Goal: Feedback & Contribution: Contribute content

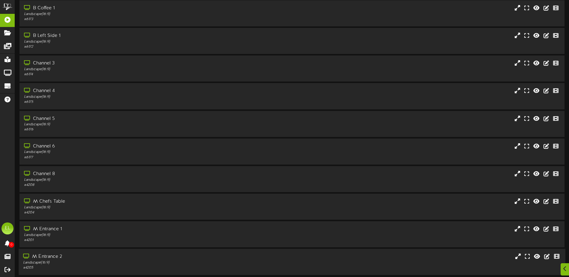
scroll to position [45, 0]
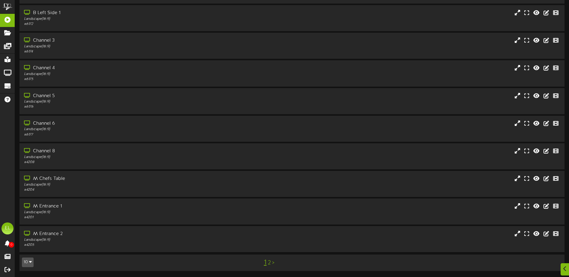
click at [31, 263] on icon "button" at bounding box center [30, 262] width 3 height 4
click at [33, 233] on div "25" at bounding box center [27, 232] width 11 height 9
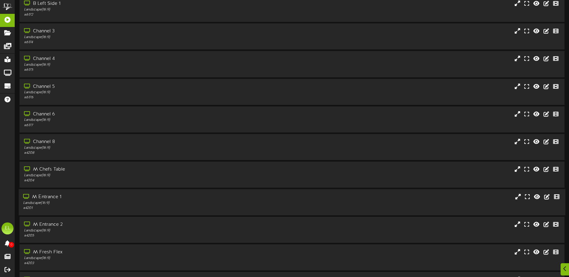
scroll to position [60, 0]
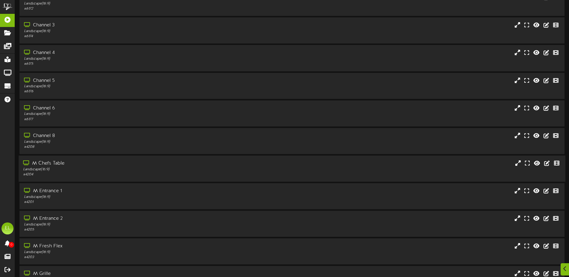
click at [51, 167] on div "Landscape ( 16:9 )" at bounding box center [132, 169] width 219 height 5
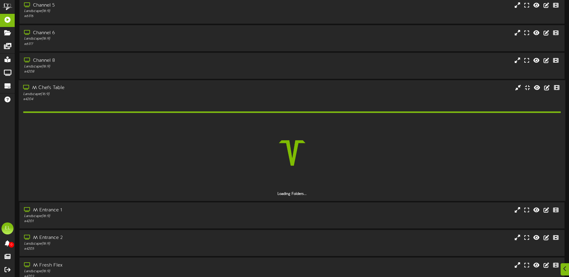
scroll to position [150, 0]
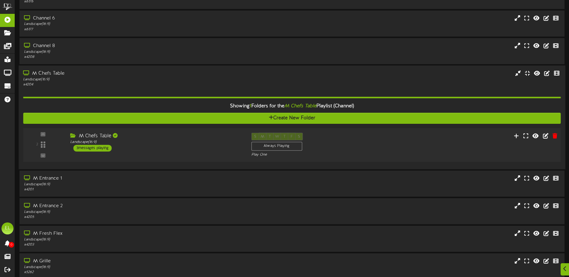
click at [138, 148] on div "M Chefs Table Landscape ( 16:9 ) 3 messages playing" at bounding box center [156, 142] width 181 height 19
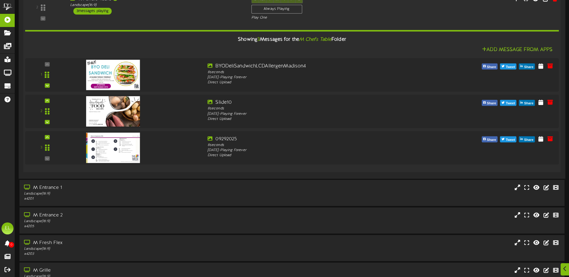
scroll to position [300, 0]
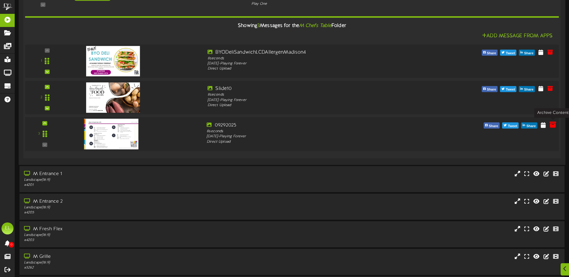
click at [552, 125] on icon at bounding box center [552, 124] width 7 height 7
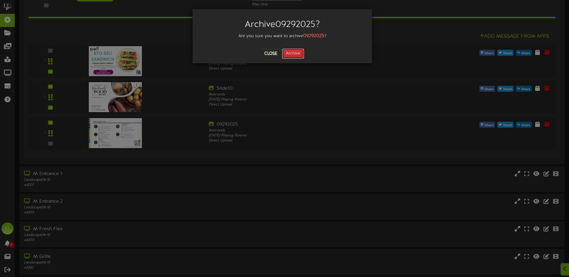
click at [290, 55] on button "Archive" at bounding box center [293, 54] width 22 height 10
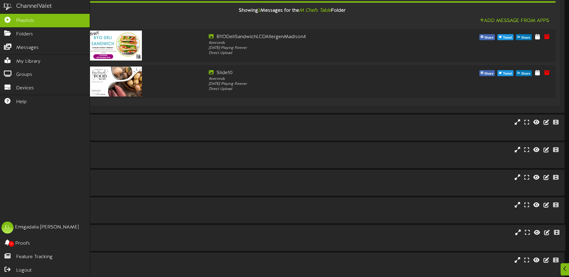
scroll to position [330, 0]
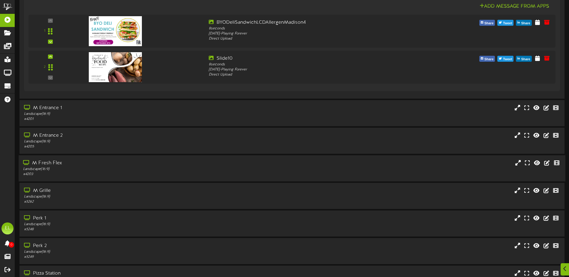
click at [61, 166] on div "M Fresh Flex" at bounding box center [132, 163] width 219 height 7
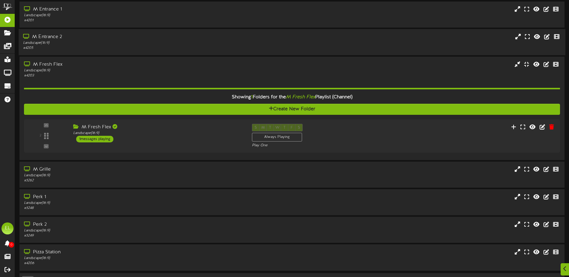
scroll to position [446, 0]
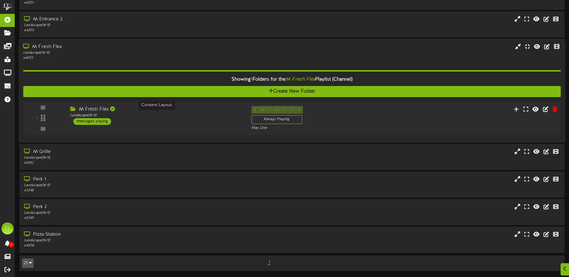
click at [166, 117] on div "Landscape ( 16:9 )" at bounding box center [156, 115] width 172 height 5
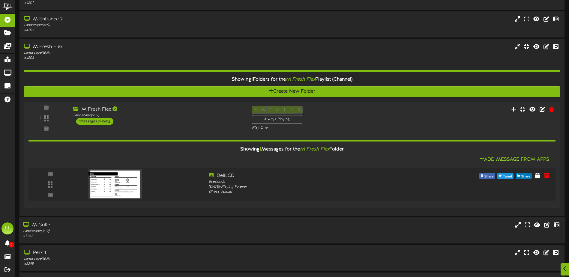
click at [62, 232] on div "Landscape ( 16:9 )" at bounding box center [132, 231] width 219 height 5
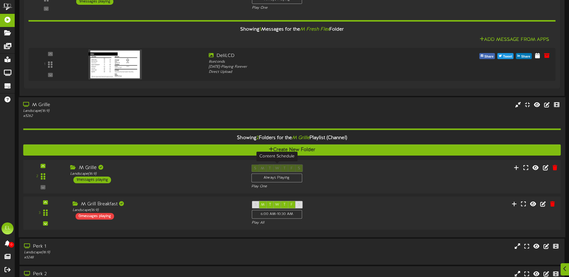
scroll to position [596, 0]
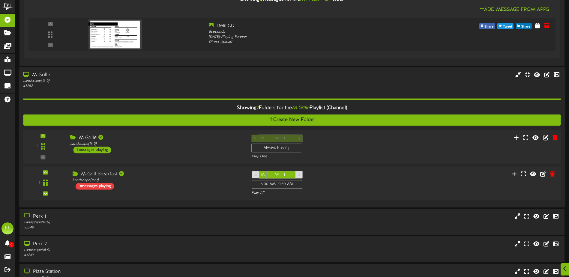
click at [126, 156] on div "2 M Grille" at bounding box center [291, 146] width 543 height 25
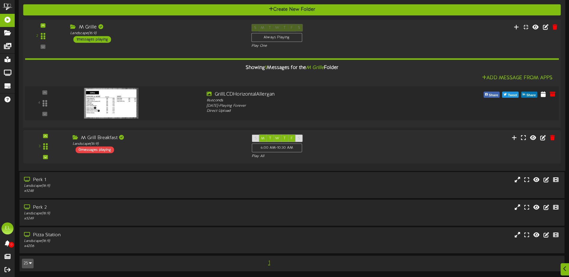
scroll to position [707, 0]
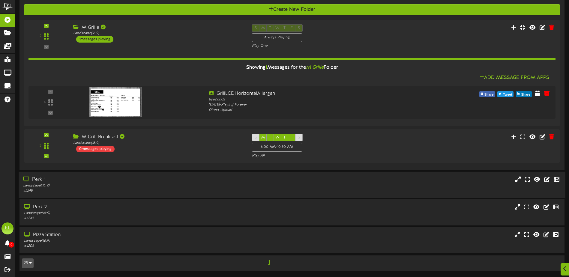
click at [87, 190] on div "# 5248" at bounding box center [132, 190] width 219 height 5
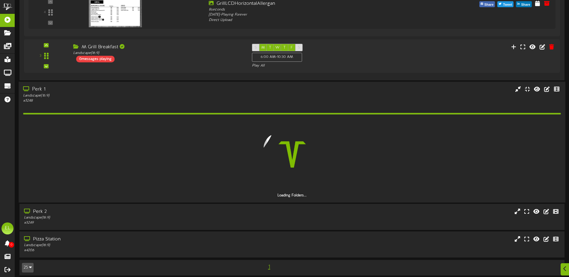
scroll to position [784, 0]
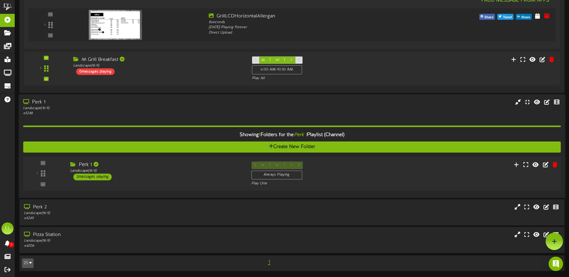
click at [162, 174] on div "Perk 1 Landscape ( 16:9 ) 2 messages playing" at bounding box center [156, 170] width 181 height 19
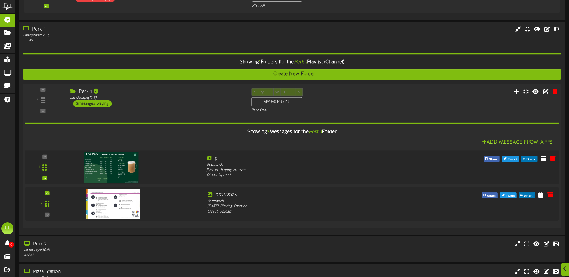
scroll to position [893, 0]
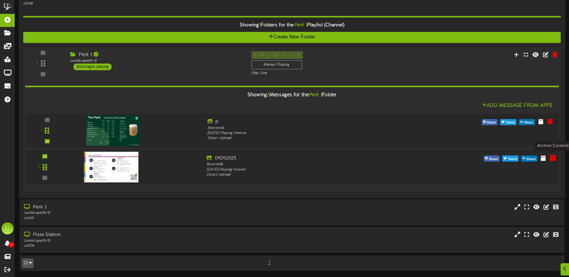
click at [551, 157] on icon at bounding box center [552, 157] width 7 height 7
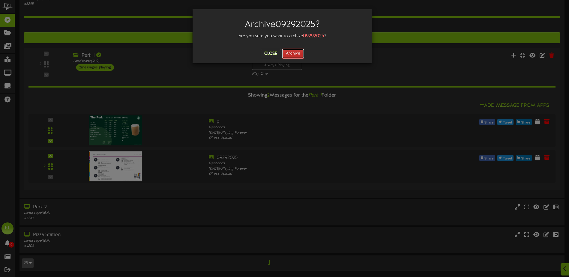
click at [293, 54] on button "Archive" at bounding box center [293, 54] width 22 height 10
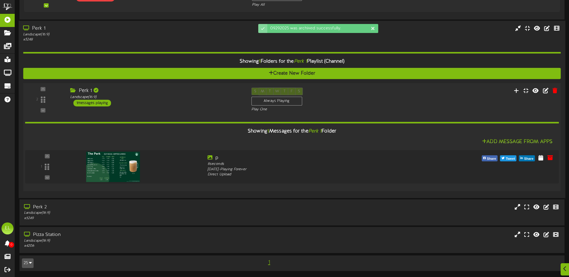
scroll to position [857, 0]
click at [61, 215] on div "Landscape ( 16:9 )" at bounding box center [132, 213] width 219 height 5
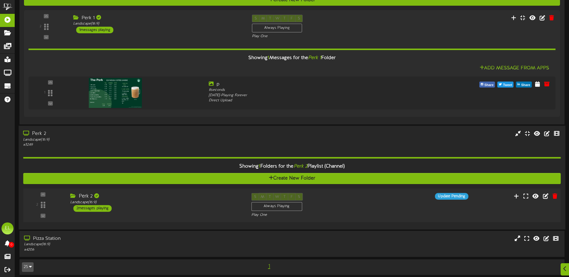
scroll to position [935, 0]
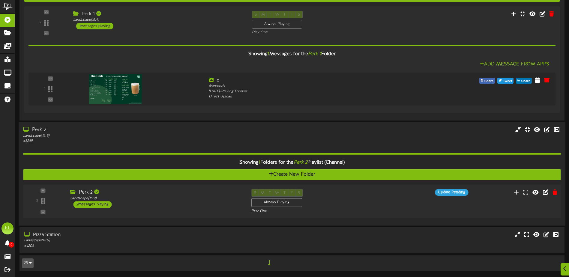
click at [368, 207] on div "S M T W T F S Always Playing Play One" at bounding box center [315, 201] width 136 height 25
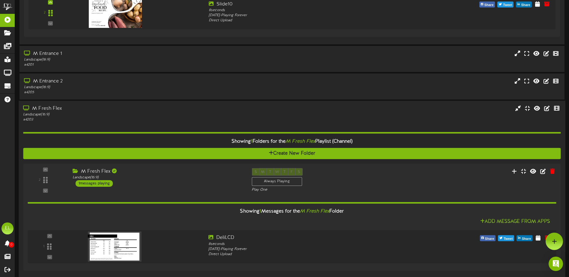
scroll to position [264, 0]
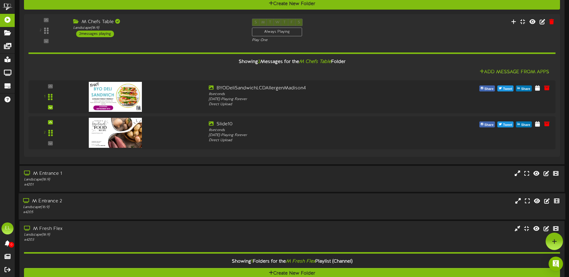
click at [109, 206] on div "Landscape ( 16:9 )" at bounding box center [132, 207] width 219 height 5
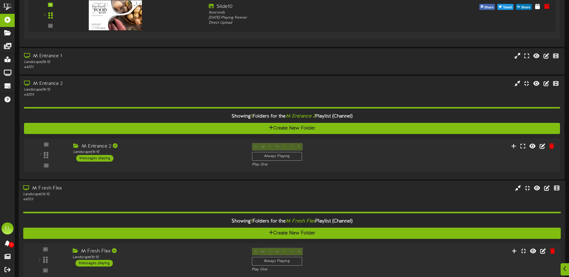
scroll to position [384, 0]
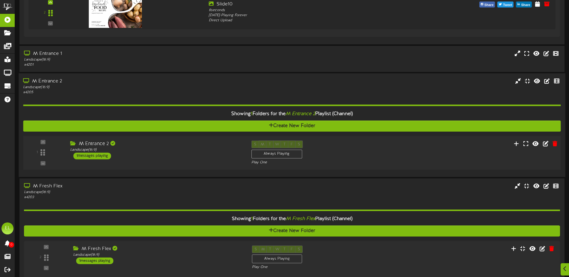
click at [137, 156] on div "M Entrance 2 Landscape ( 16:9 ) 1 messages playing" at bounding box center [156, 149] width 181 height 19
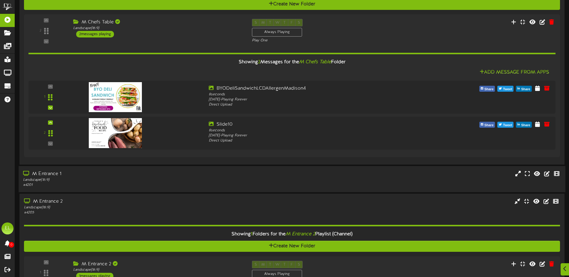
scroll to position [264, 0]
click at [111, 188] on div "M Entrance 1 Landscape ( 16:9 ) # 4201" at bounding box center [292, 179] width 546 height 26
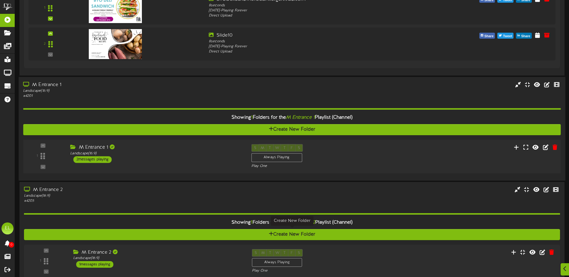
scroll to position [384, 0]
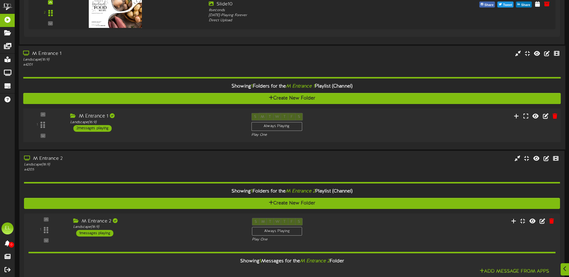
click at [166, 129] on div "M Entrance 1 Landscape ( 16:9 ) 2 messages playing" at bounding box center [156, 122] width 181 height 19
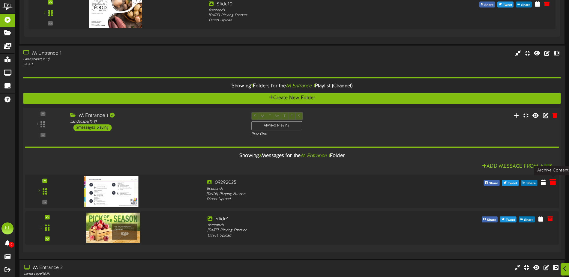
click at [552, 185] on icon at bounding box center [552, 182] width 7 height 7
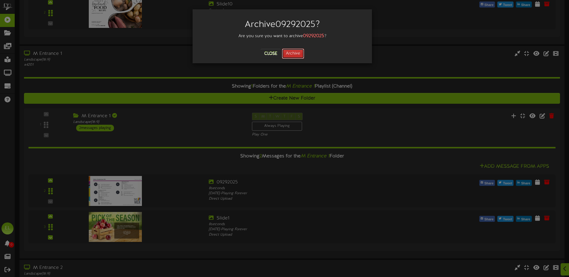
click at [293, 51] on button "Archive" at bounding box center [293, 54] width 22 height 10
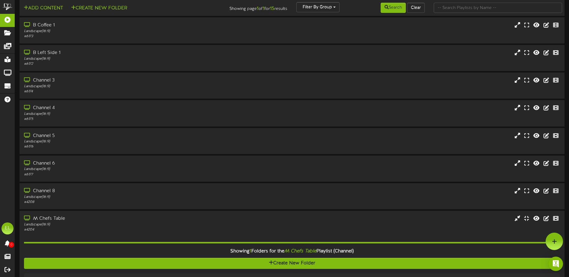
scroll to position [0, 0]
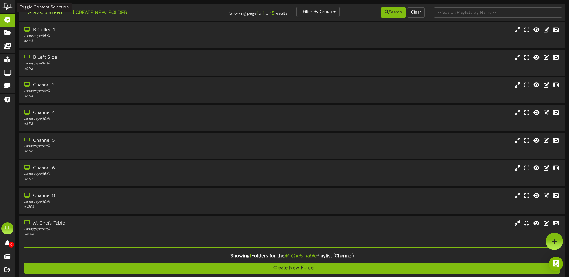
click at [34, 13] on button "Add Content" at bounding box center [43, 12] width 43 height 7
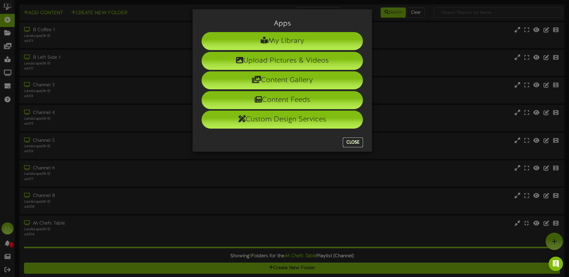
click at [353, 142] on button "Close" at bounding box center [353, 143] width 20 height 10
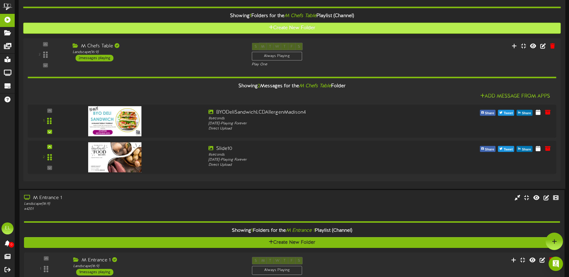
scroll to position [210, 0]
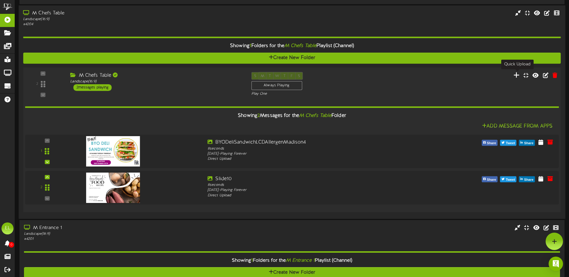
click at [518, 76] on icon at bounding box center [516, 75] width 6 height 7
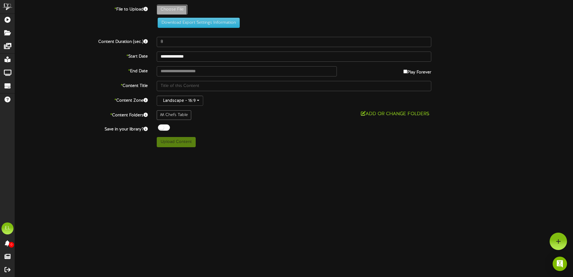
type input "**********"
type input "10062025"
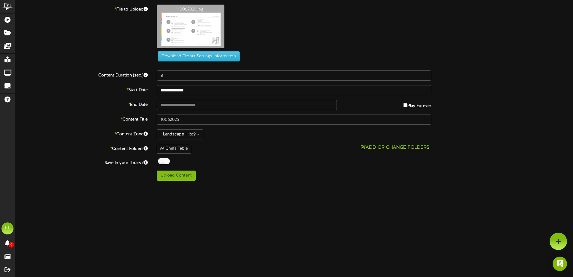
click at [173, 69] on div "**********" at bounding box center [294, 92] width 558 height 176
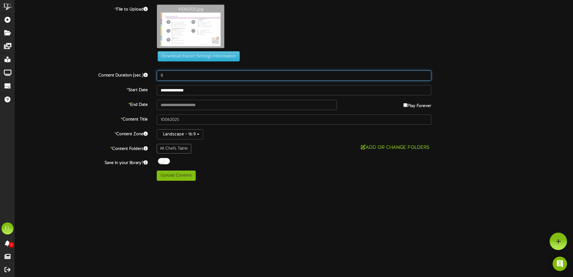
click at [172, 73] on input "8" at bounding box center [294, 75] width 275 height 10
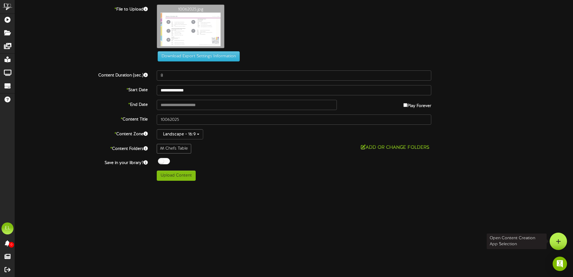
click at [555, 244] on div at bounding box center [558, 241] width 17 height 17
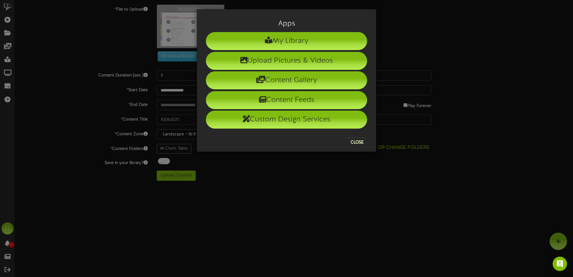
click at [464, 254] on div "Apps My Library Upload Pictures & Videos Content Gallery Content Feeds Custom D…" at bounding box center [286, 138] width 573 height 277
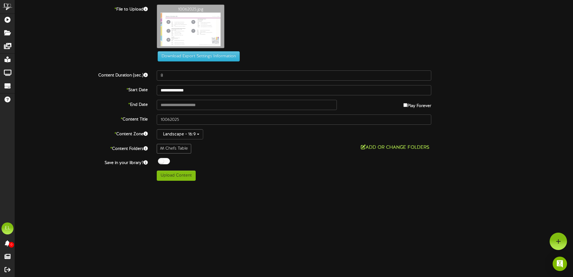
click at [375, 147] on button "Add or Change Folders" at bounding box center [395, 147] width 72 height 7
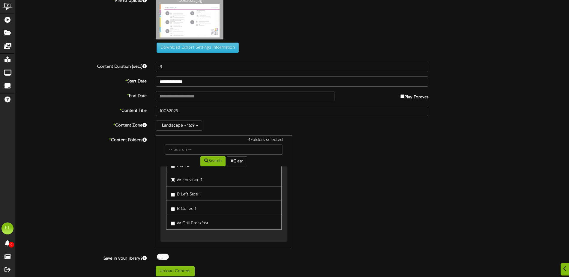
scroll to position [13, 0]
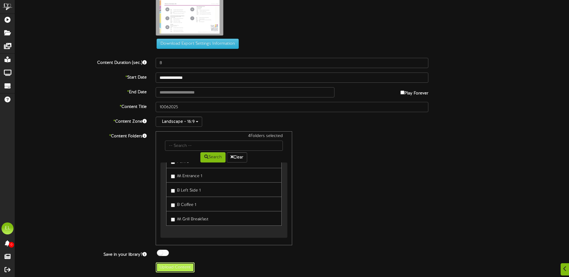
click at [187, 270] on button "Upload Content" at bounding box center [175, 267] width 39 height 10
type input "**********"
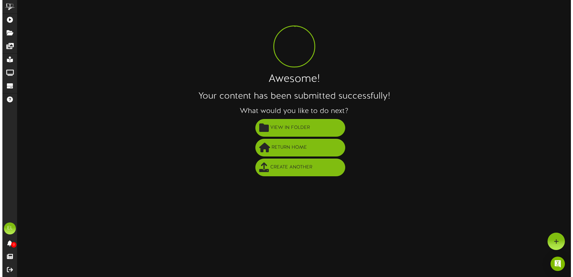
scroll to position [0, 0]
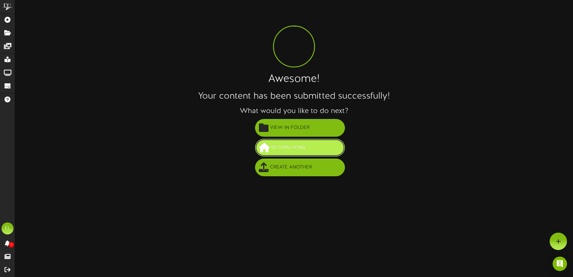
click at [275, 149] on span "Return Home" at bounding box center [289, 148] width 38 height 10
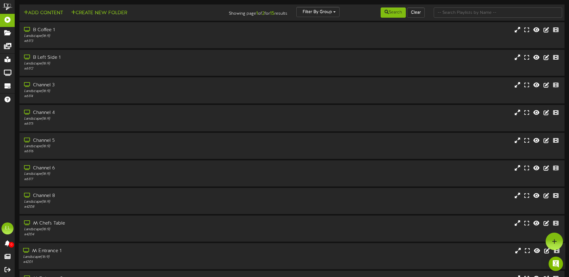
click at [55, 252] on div "M Entrance 1" at bounding box center [132, 251] width 219 height 7
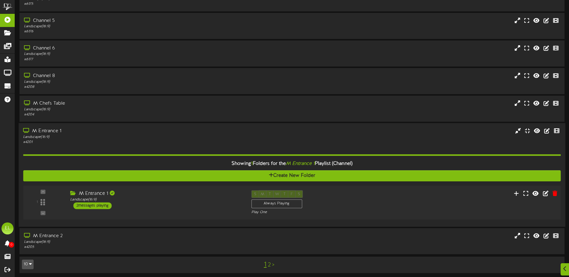
scroll to position [122, 0]
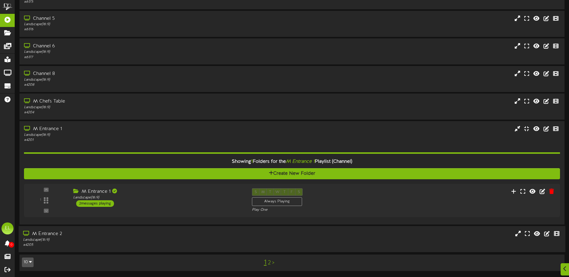
click at [101, 240] on div "Landscape ( 16:9 )" at bounding box center [132, 240] width 219 height 5
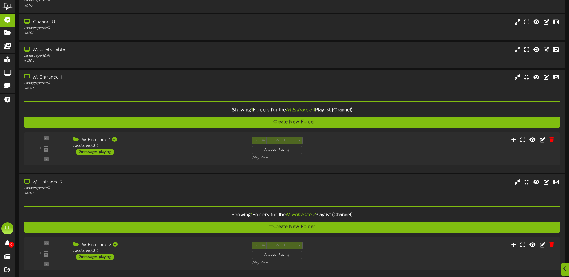
scroll to position [182, 0]
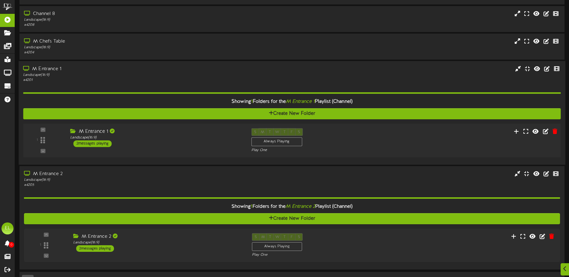
click at [132, 144] on div "M Entrance 1 Landscape ( 16:9 ) 2 messages playing" at bounding box center [156, 137] width 181 height 19
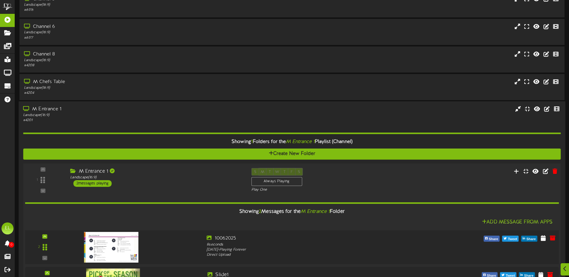
scroll to position [152, 0]
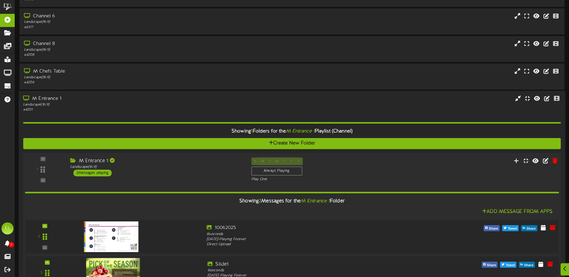
click at [120, 239] on img at bounding box center [111, 236] width 55 height 31
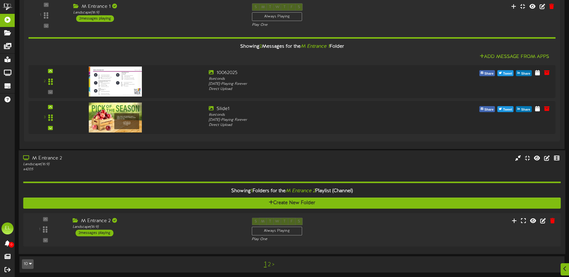
scroll to position [309, 0]
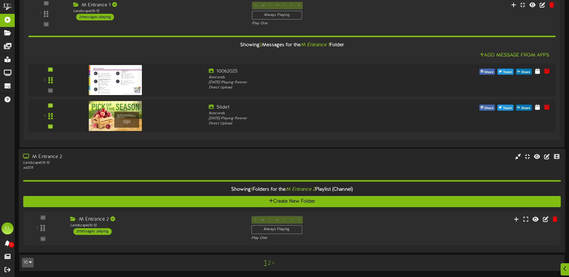
click at [140, 229] on div "M Entrance 2 Landscape ( 16:9 ) 2 messages playing" at bounding box center [156, 225] width 181 height 19
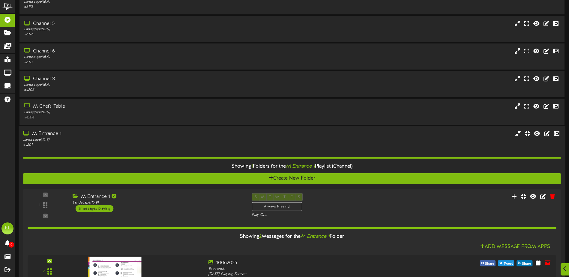
scroll to position [150, 0]
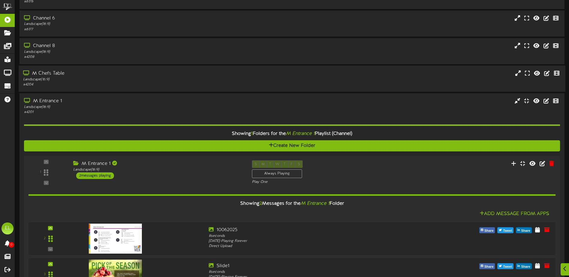
click at [72, 75] on div "M Chefs Table" at bounding box center [132, 73] width 219 height 7
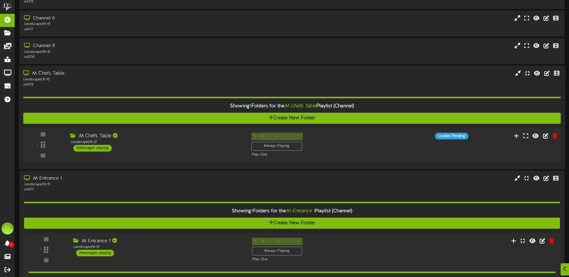
click at [149, 154] on div "2 ( 16:9" at bounding box center [291, 145] width 543 height 25
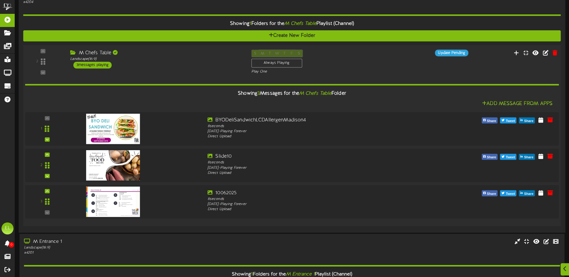
scroll to position [240, 0]
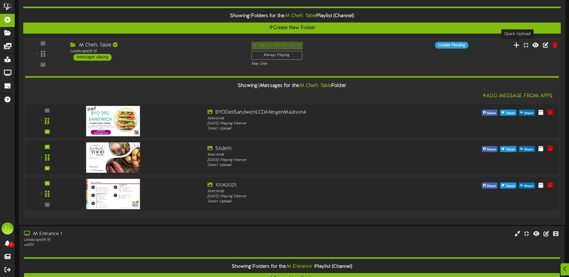
click at [520, 45] on icon at bounding box center [516, 44] width 6 height 7
